Goal: Check status: Check status

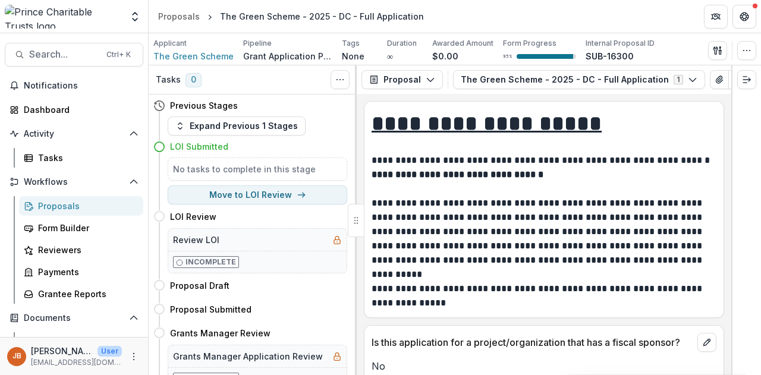
scroll to position [1546, 0]
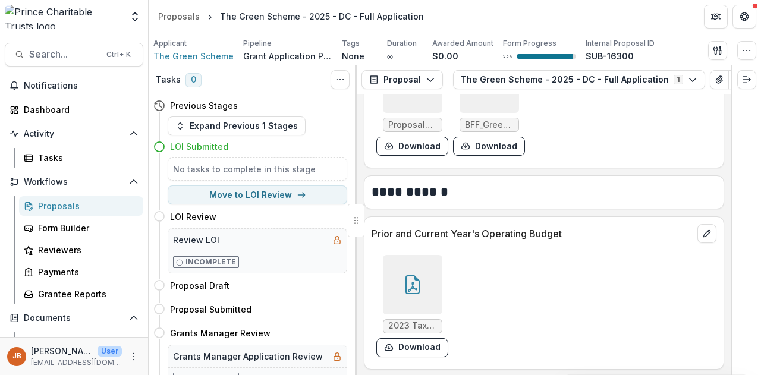
click at [57, 206] on div "Proposals" at bounding box center [86, 206] width 96 height 12
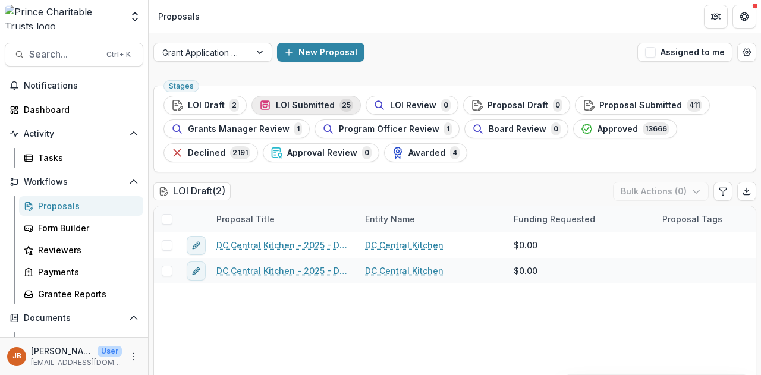
click at [306, 105] on span "LOI Submitted" at bounding box center [305, 106] width 59 height 10
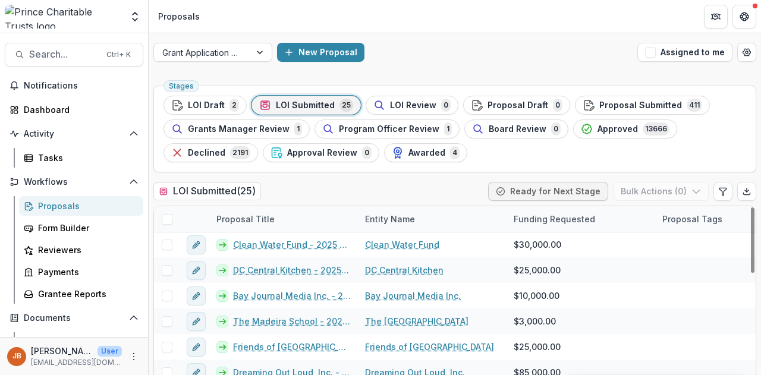
scroll to position [309, 0]
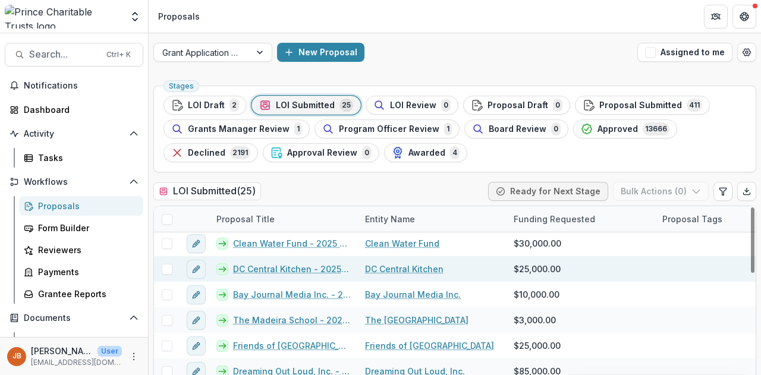
click at [275, 269] on link "DC Central Kitchen - 2025 - DC - Full Application" at bounding box center [292, 269] width 118 height 12
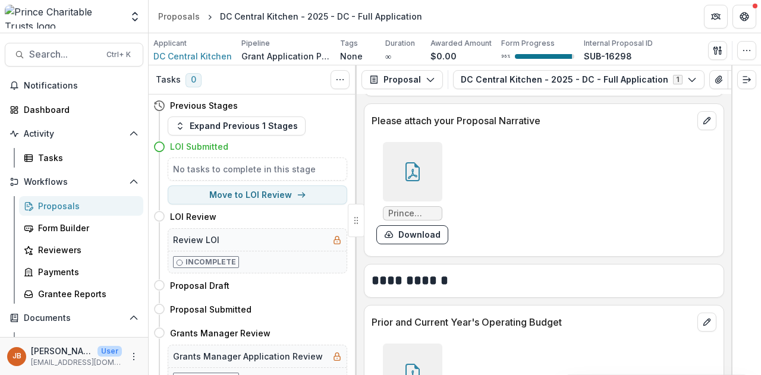
scroll to position [1690, 0]
click at [414, 168] on icon at bounding box center [413, 173] width 10 height 10
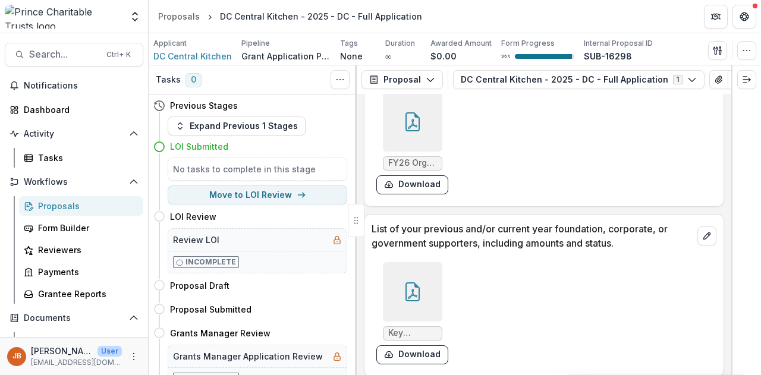
scroll to position [1833, 0]
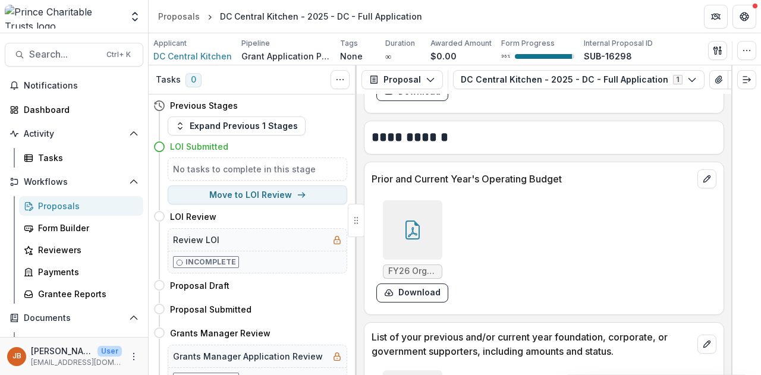
click at [416, 223] on icon at bounding box center [412, 230] width 19 height 19
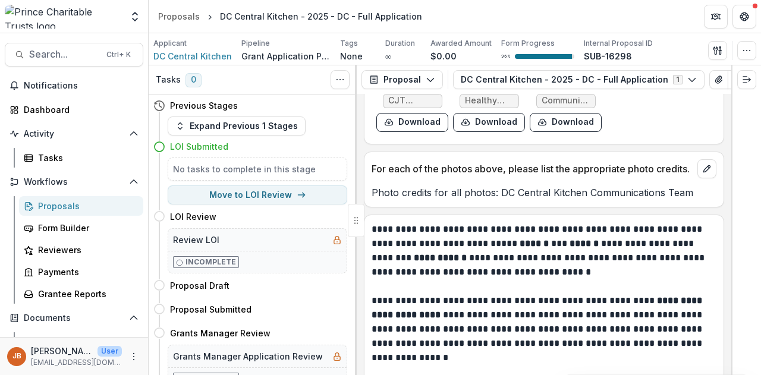
scroll to position [2549, 0]
